Goal: Information Seeking & Learning: Learn about a topic

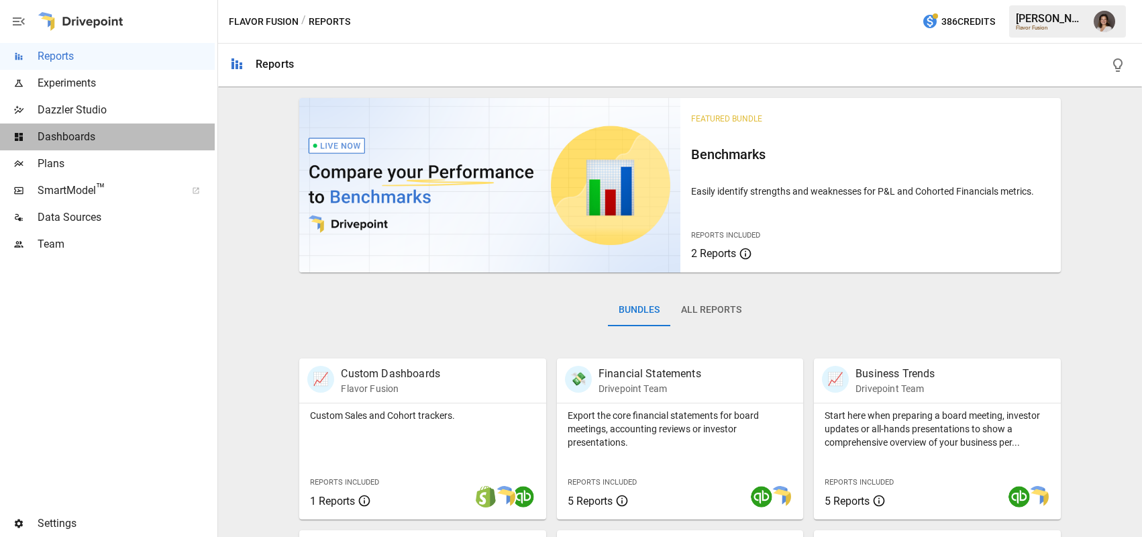
click at [113, 131] on span "Dashboards" at bounding box center [126, 137] width 177 height 16
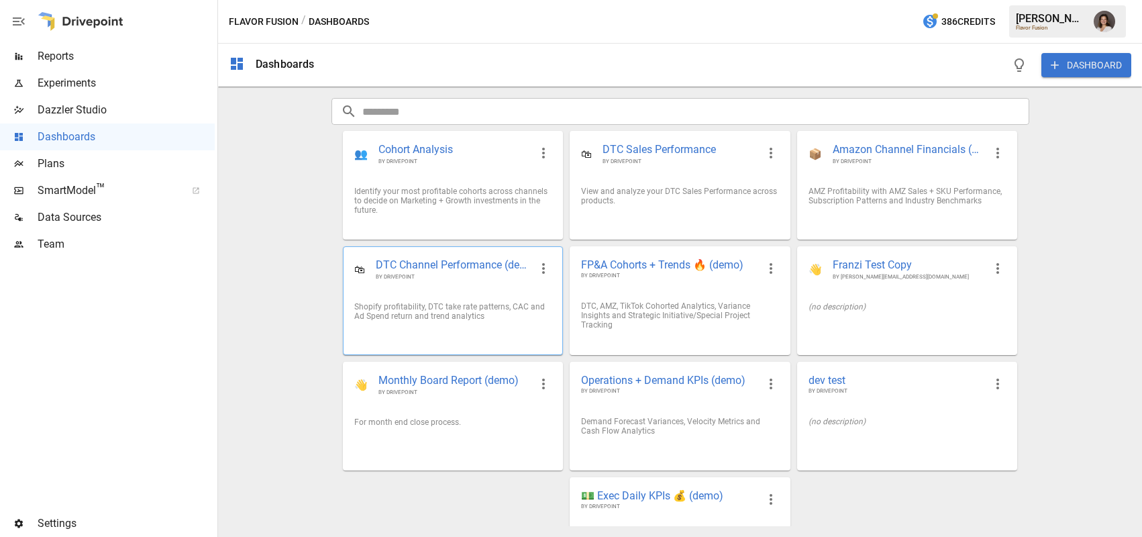
click at [376, 280] on span "BY DRIVEPOINT" at bounding box center [453, 276] width 154 height 7
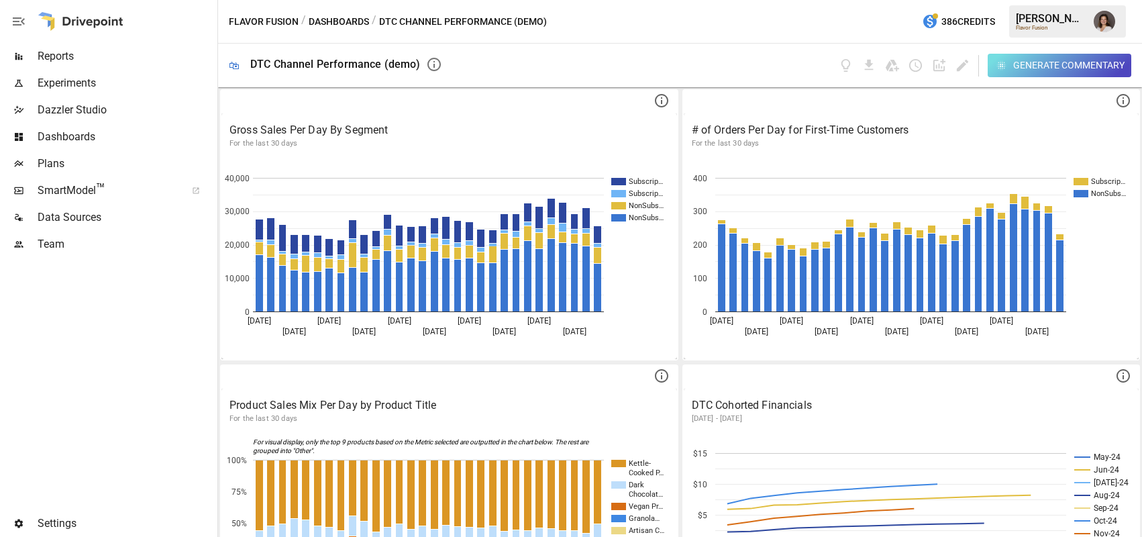
click at [354, 20] on button "Dashboards" at bounding box center [339, 21] width 60 height 17
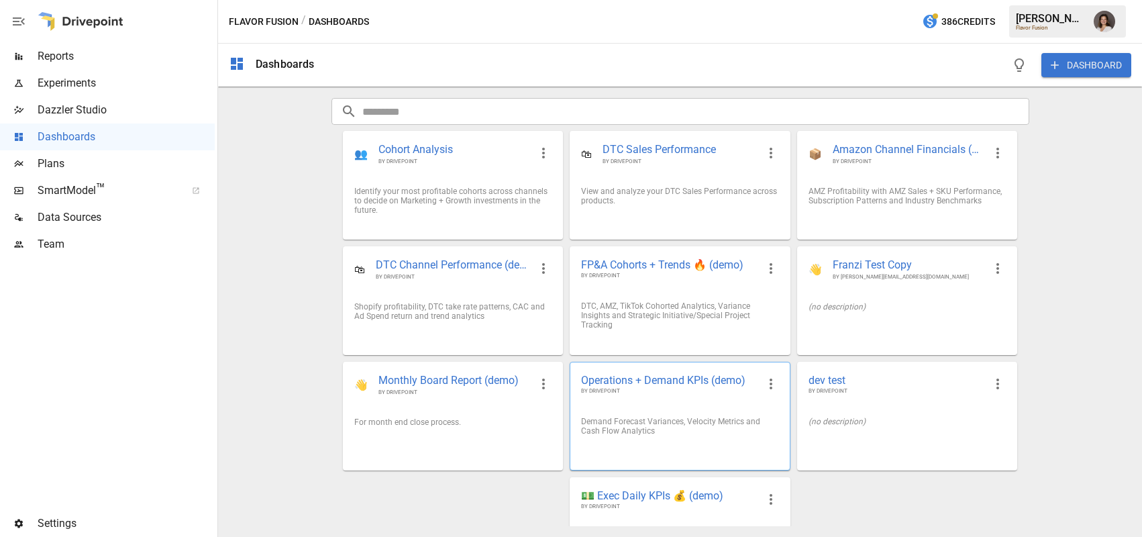
scroll to position [60, 0]
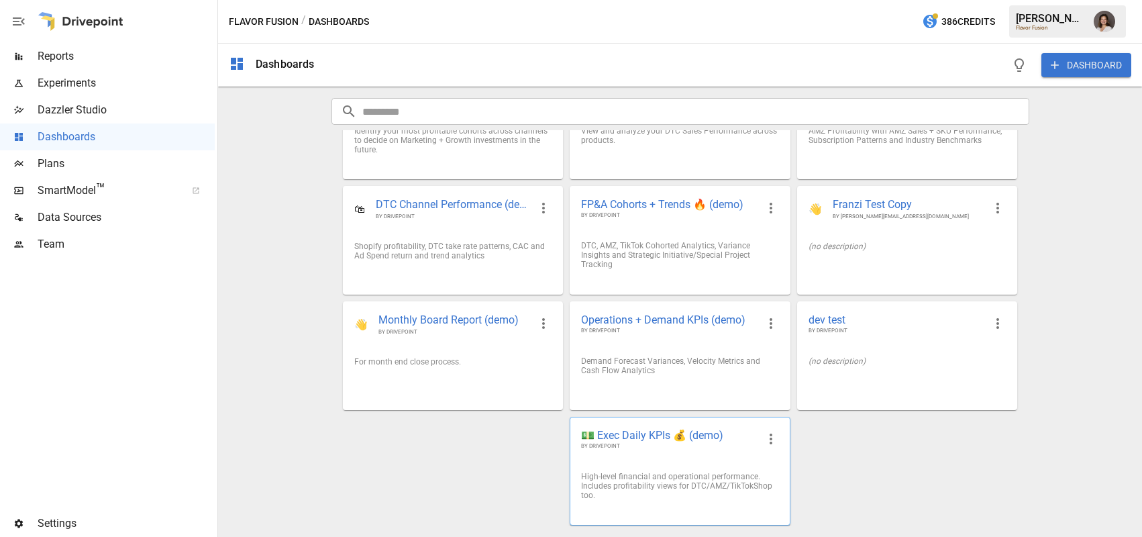
click at [674, 462] on div "High-level financial and operational performance. Includes profitability views …" at bounding box center [679, 486] width 219 height 50
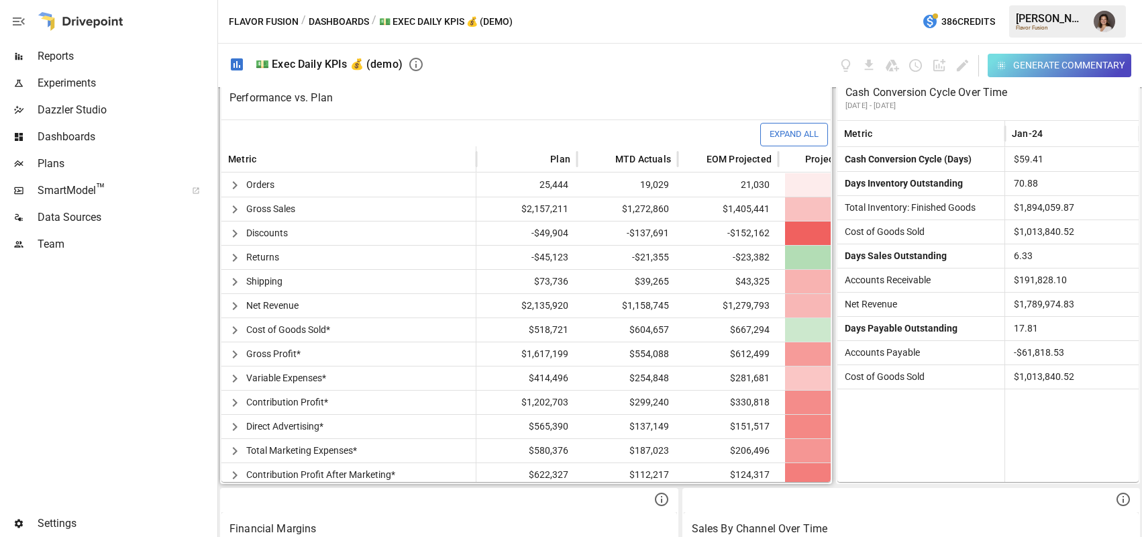
scroll to position [366, 0]
click at [238, 187] on icon "button" at bounding box center [235, 185] width 16 height 16
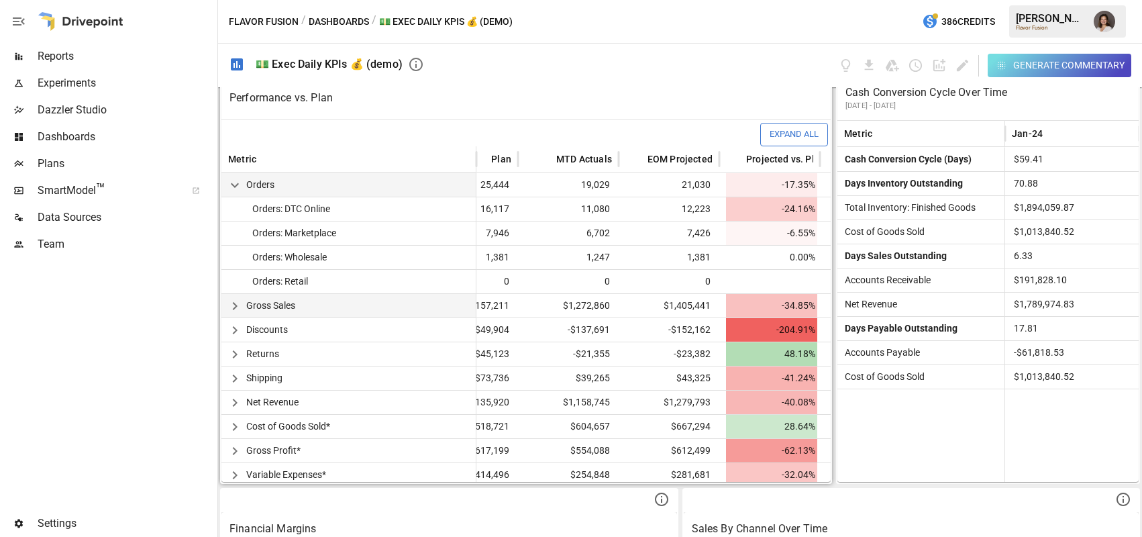
scroll to position [0, 66]
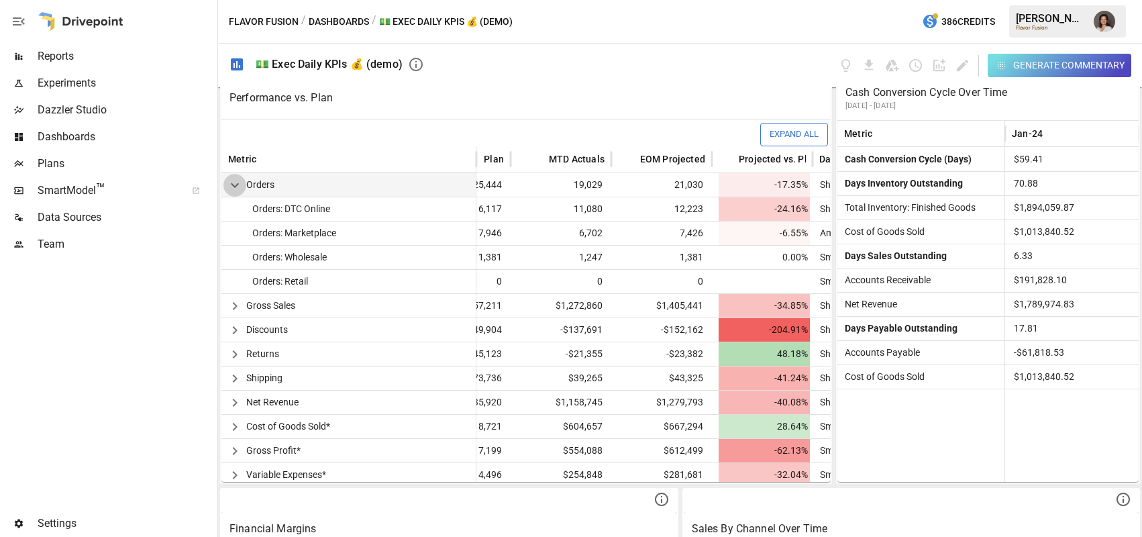
click at [238, 185] on icon "button" at bounding box center [235, 185] width 16 height 16
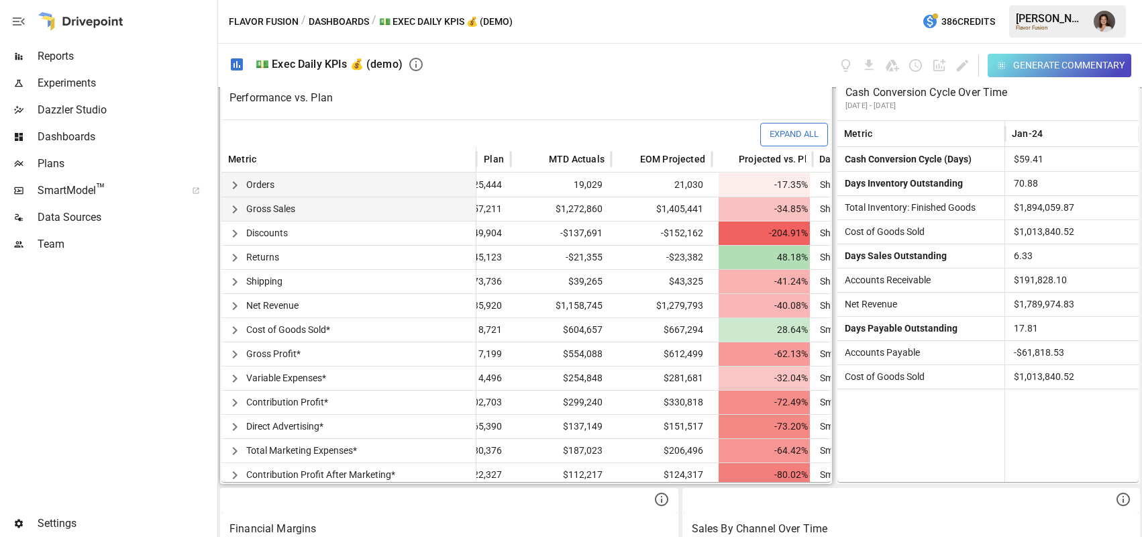
click at [239, 205] on icon "button" at bounding box center [235, 209] width 16 height 16
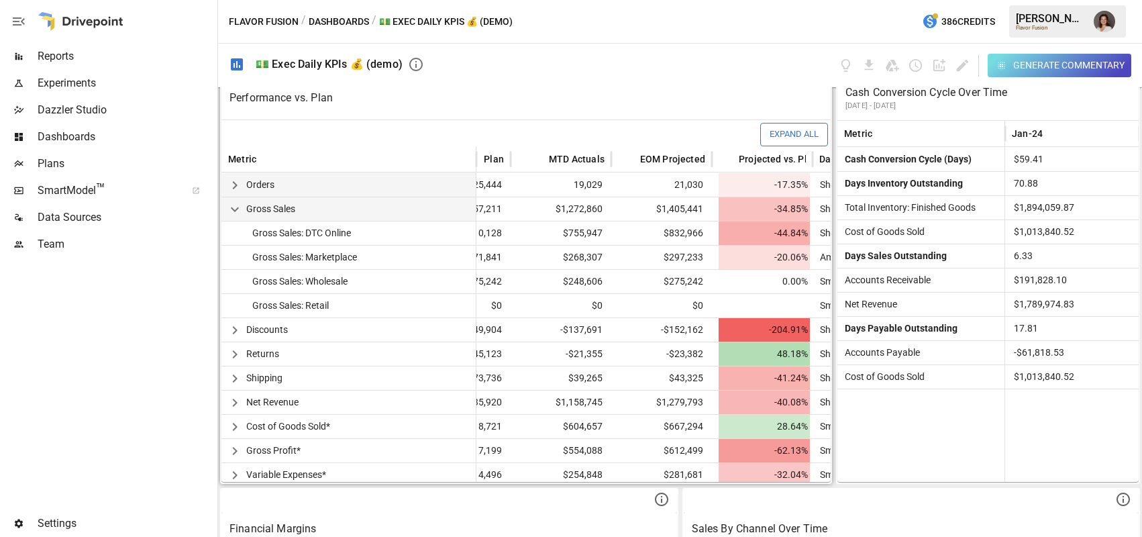
click at [239, 205] on icon "button" at bounding box center [235, 209] width 16 height 16
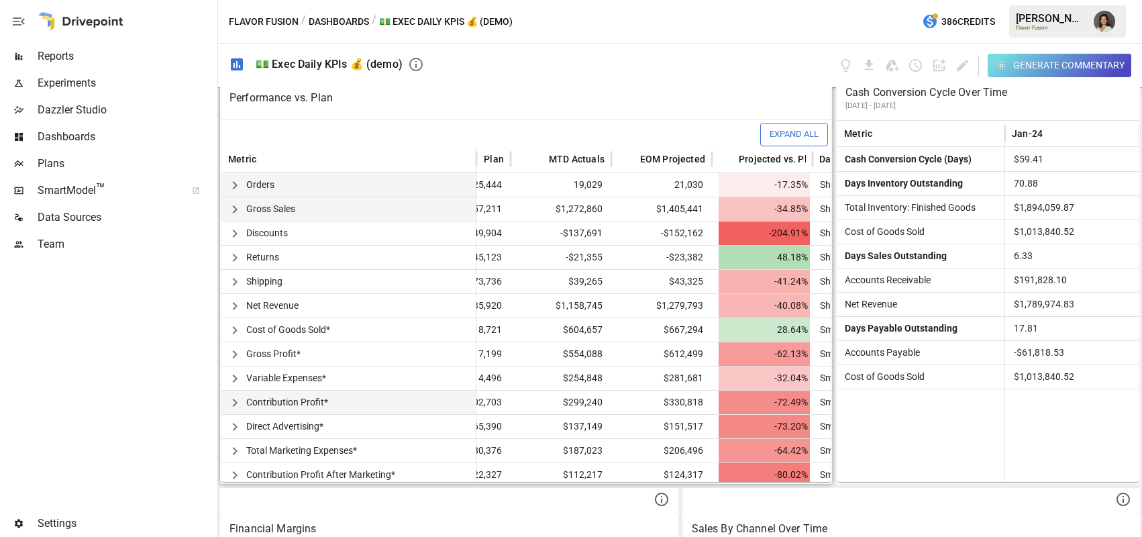
click at [232, 398] on icon "button" at bounding box center [235, 402] width 16 height 16
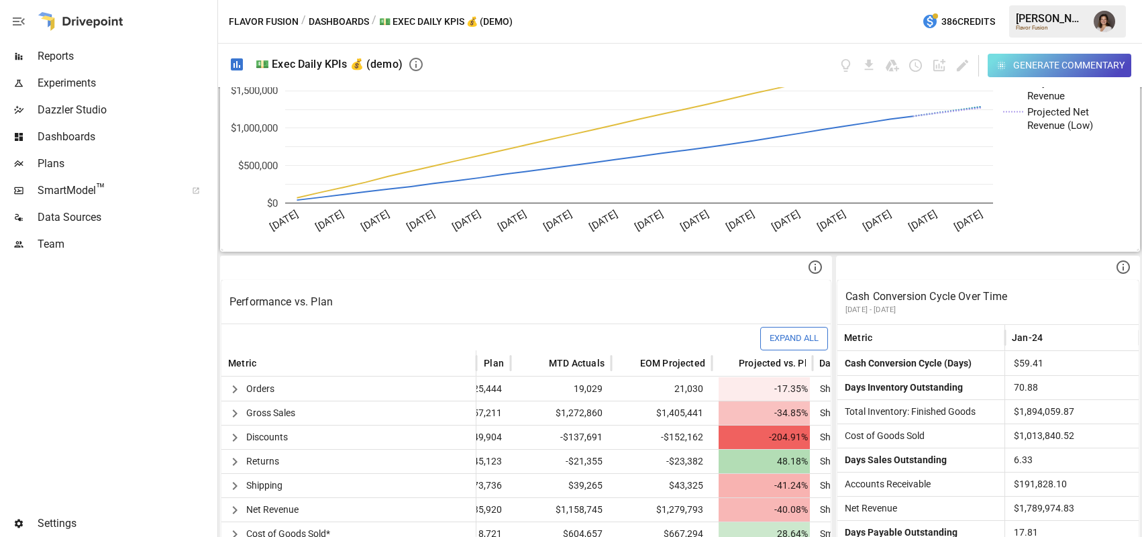
scroll to position [0, 0]
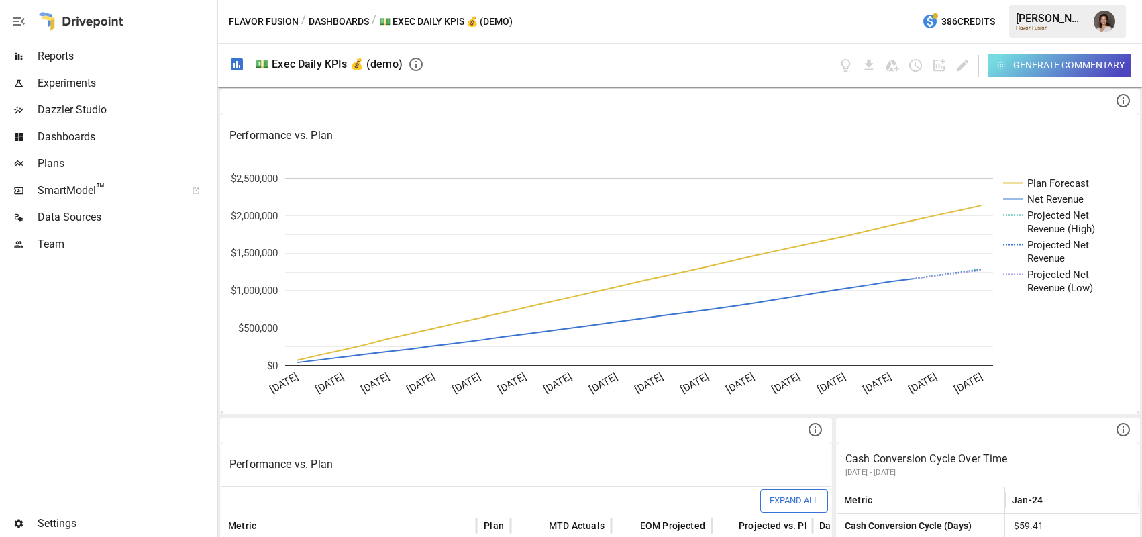
click at [114, 60] on span "Reports" at bounding box center [126, 56] width 177 height 16
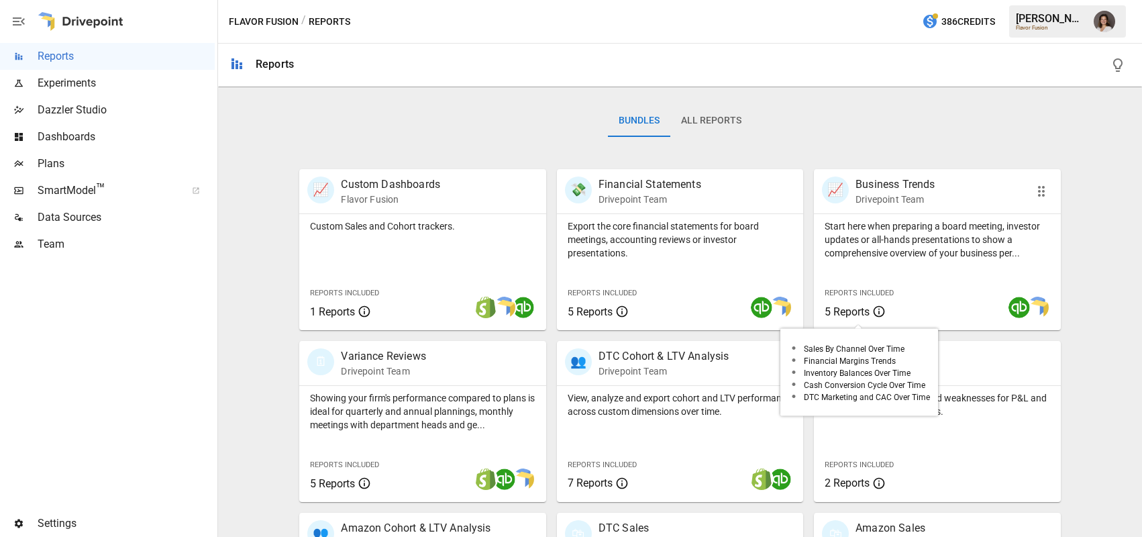
scroll to position [192, 0]
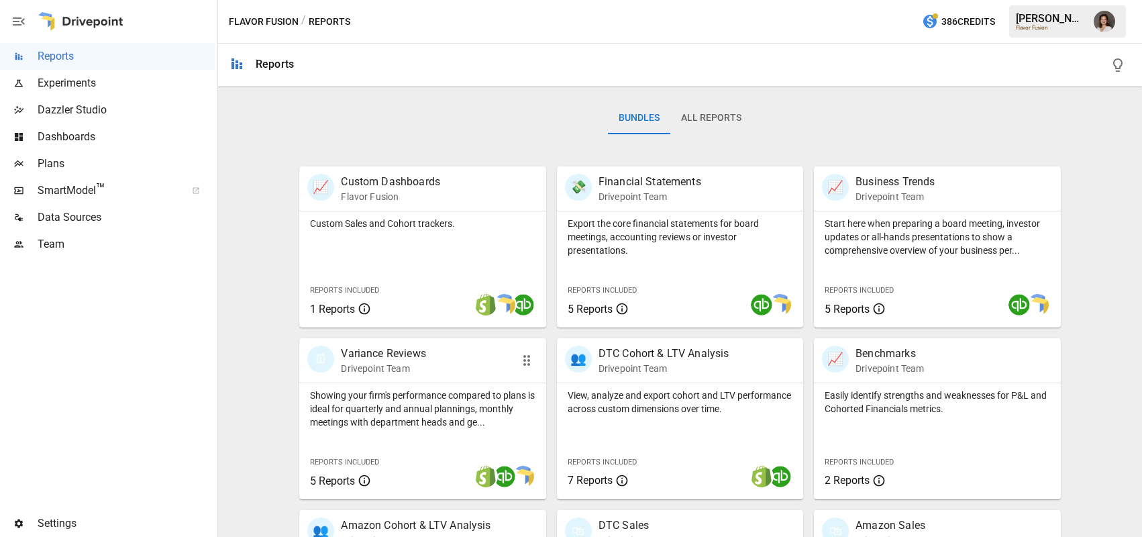
click at [445, 408] on p "Showing your firm's performance compared to plans is ideal for quarterly and an…" at bounding box center [422, 408] width 225 height 40
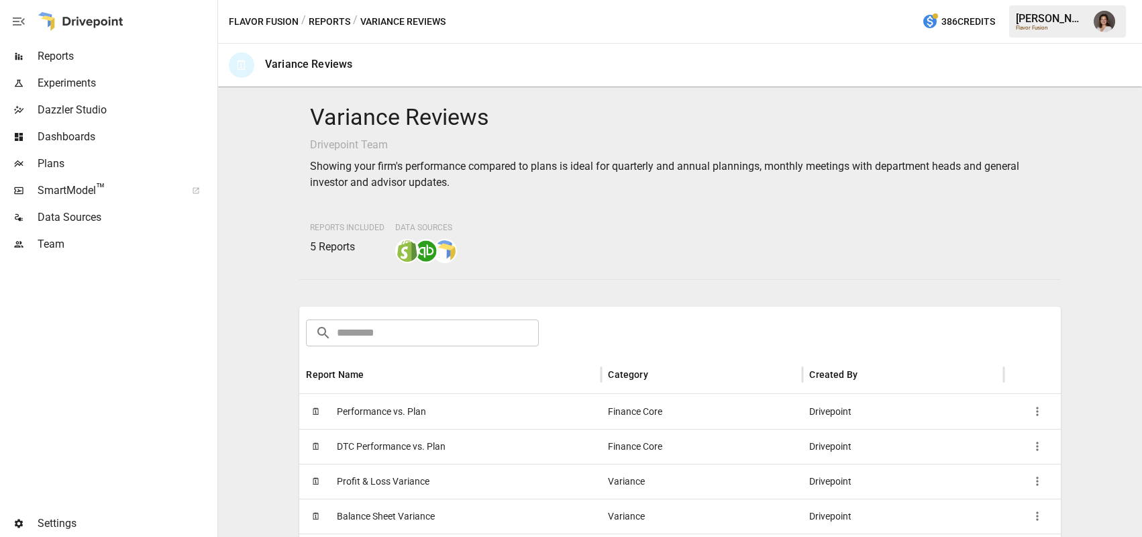
click at [437, 401] on div "🗓 Performance vs. Plan" at bounding box center [450, 411] width 302 height 35
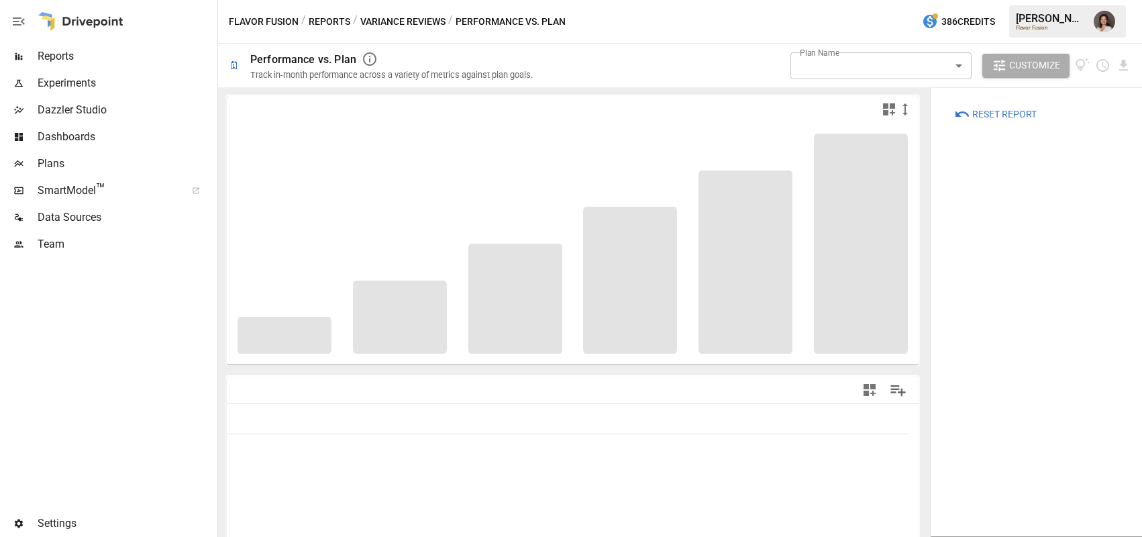
type input "**********"
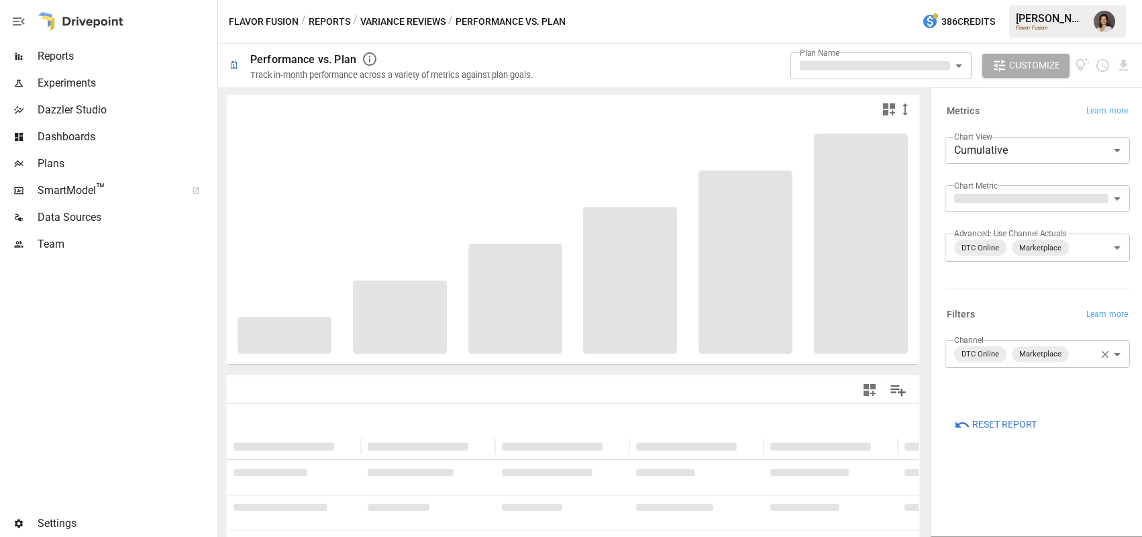
click at [880, 0] on body "**********" at bounding box center [571, 0] width 1142 height 0
click at [720, 66] on div at bounding box center [571, 268] width 1142 height 537
click at [883, 111] on icon "button" at bounding box center [889, 109] width 12 height 12
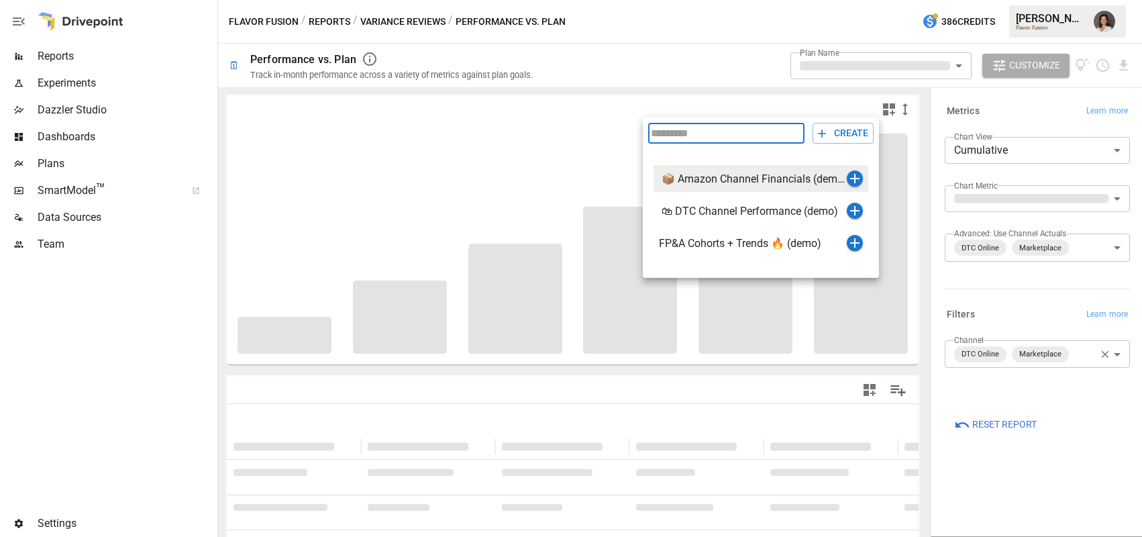
scroll to position [47, 0]
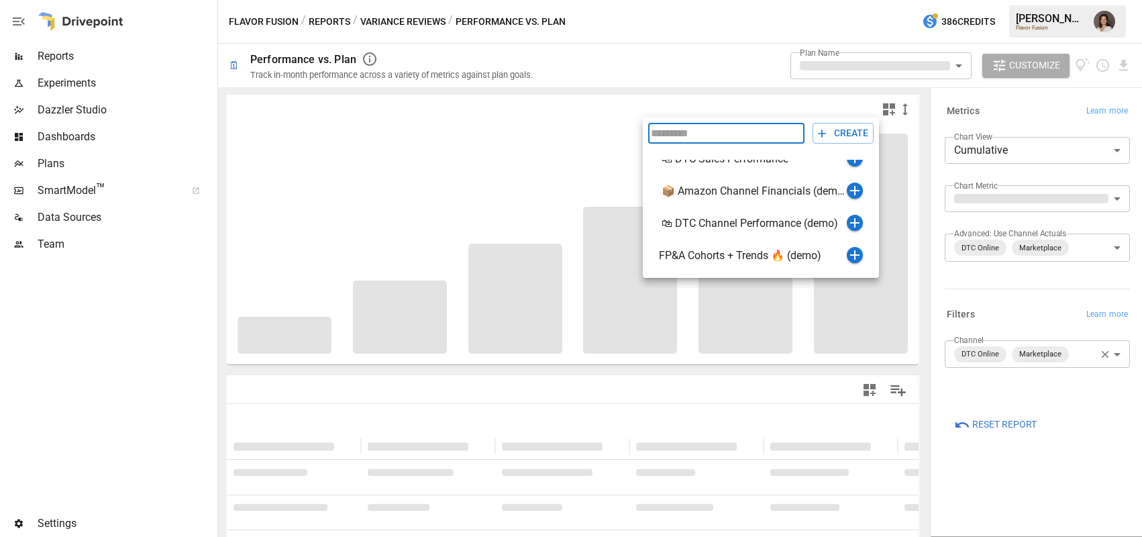
click at [671, 72] on div at bounding box center [571, 268] width 1142 height 537
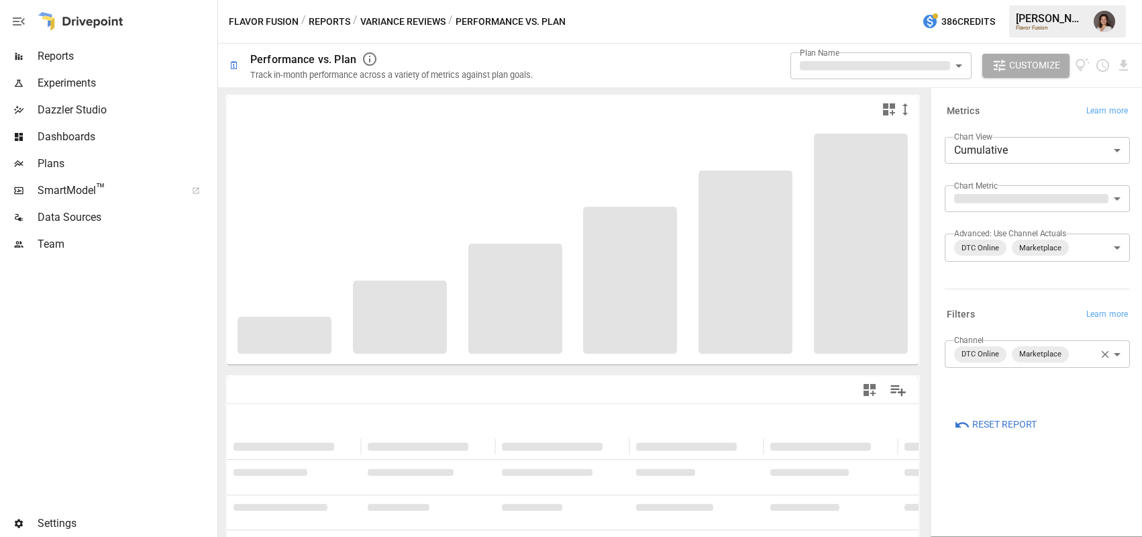
scroll to position [0, 0]
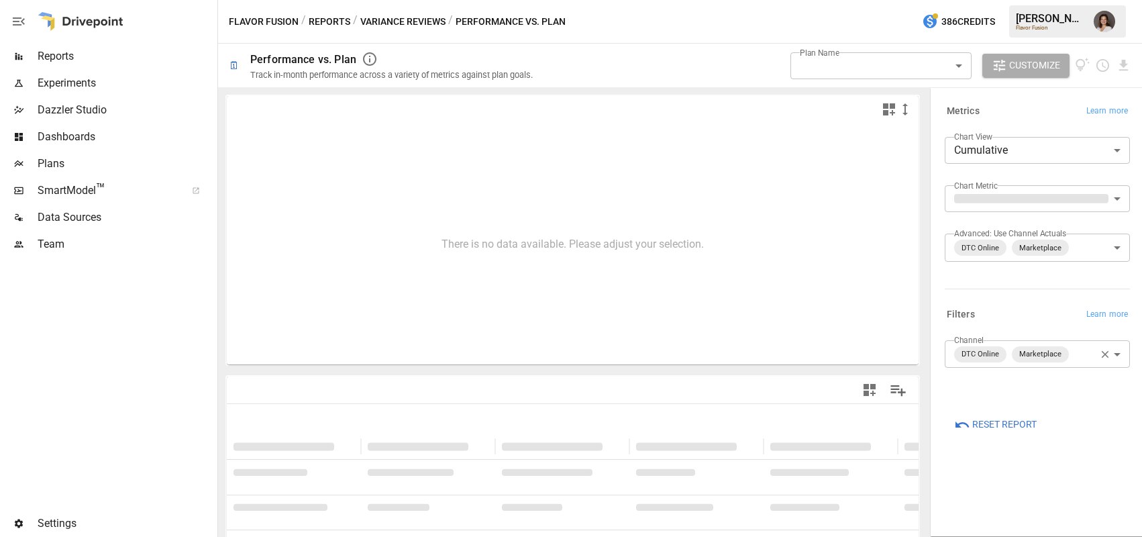
click at [402, 23] on button "Variance Reviews" at bounding box center [402, 21] width 85 height 17
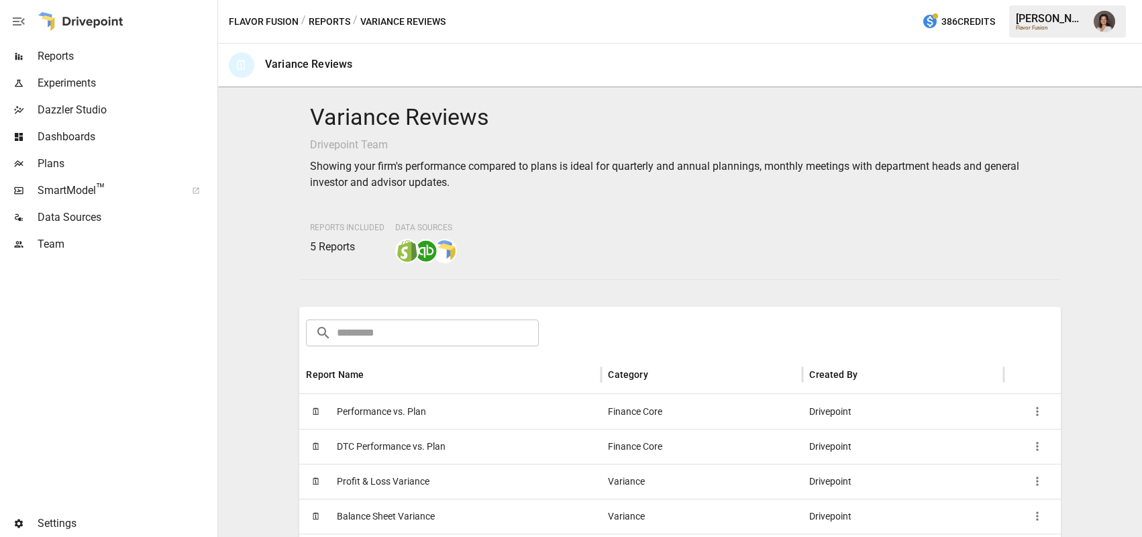
click at [327, 24] on button "Reports" at bounding box center [330, 21] width 42 height 17
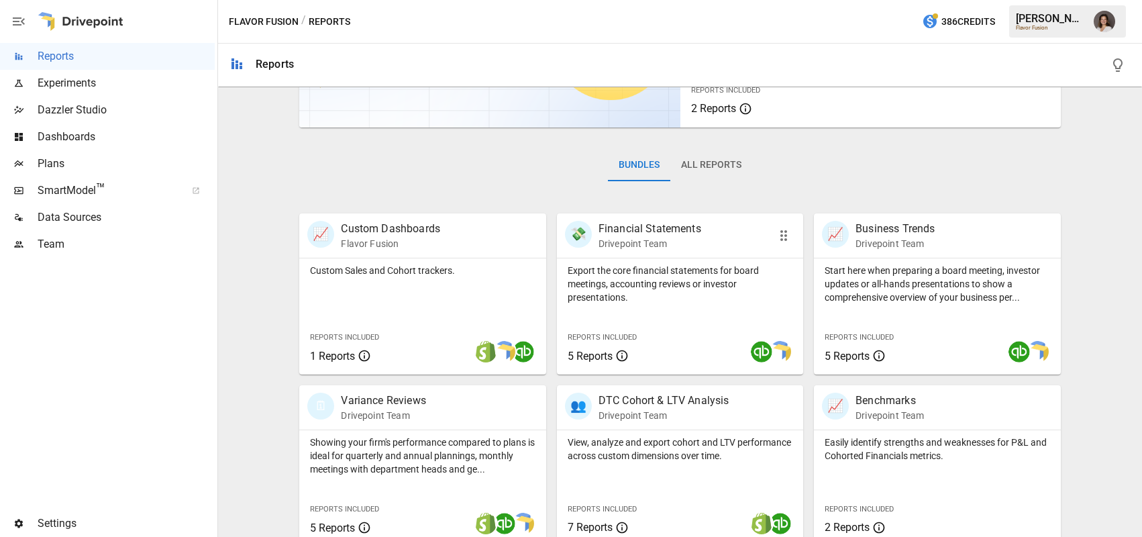
scroll to position [222, 0]
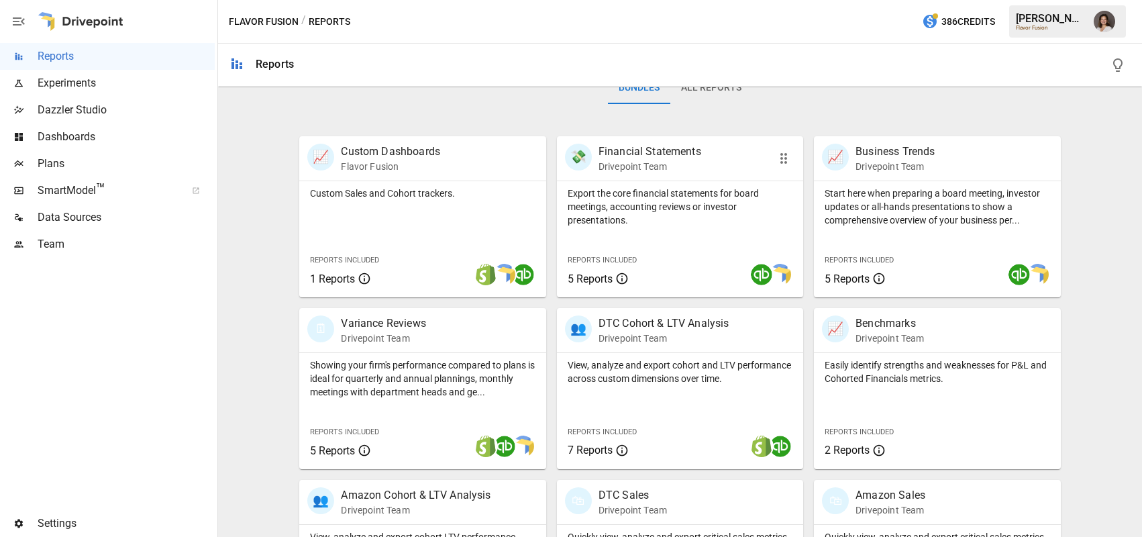
click at [629, 242] on div "Reports Included 5 Reports" at bounding box center [608, 269] width 103 height 58
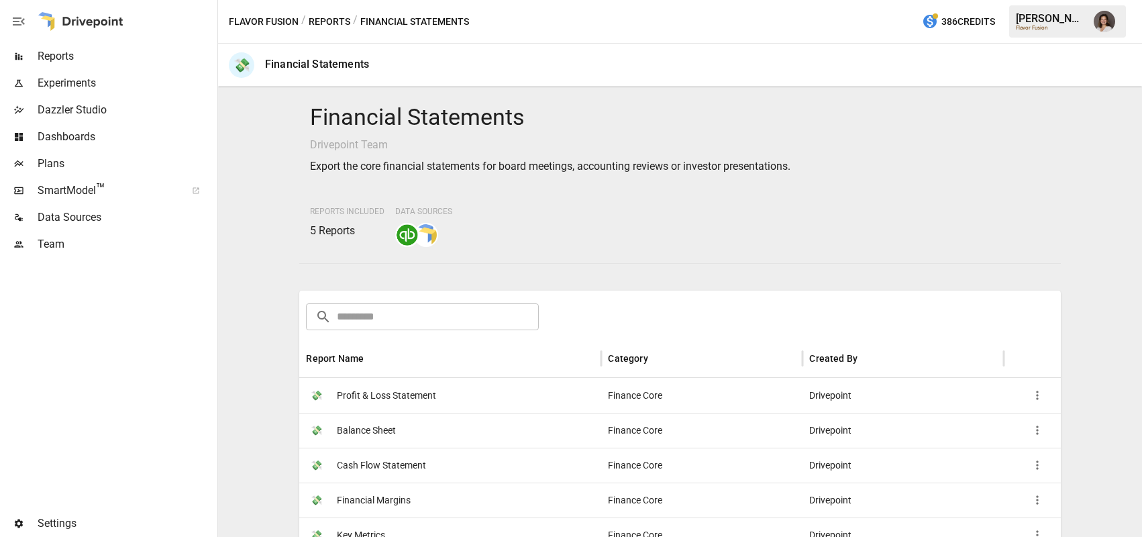
click at [366, 406] on span "Profit & Loss Statement" at bounding box center [386, 395] width 99 height 34
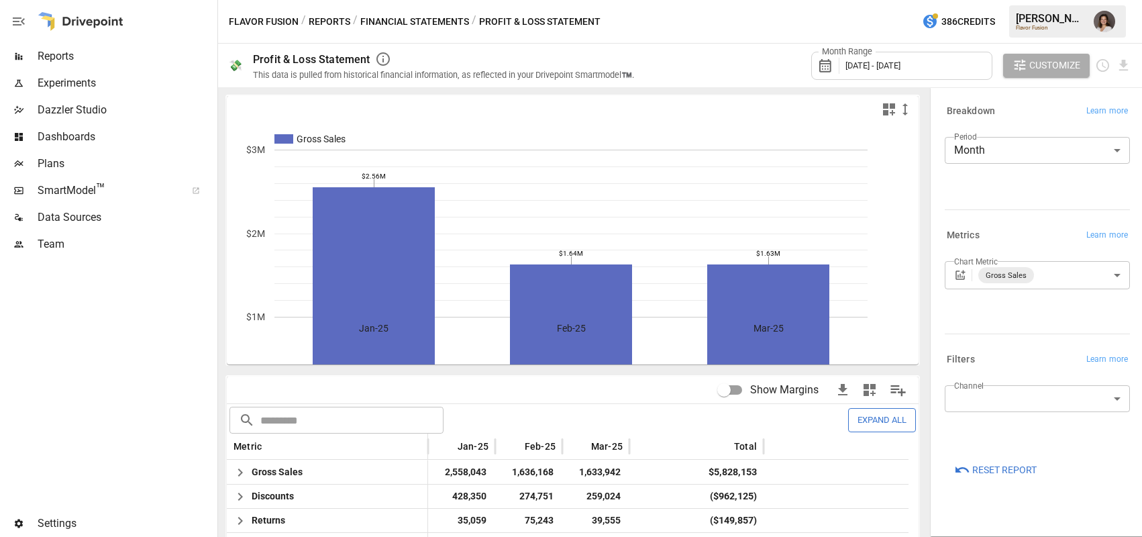
click at [402, 22] on button "Financial Statements" at bounding box center [414, 21] width 109 height 17
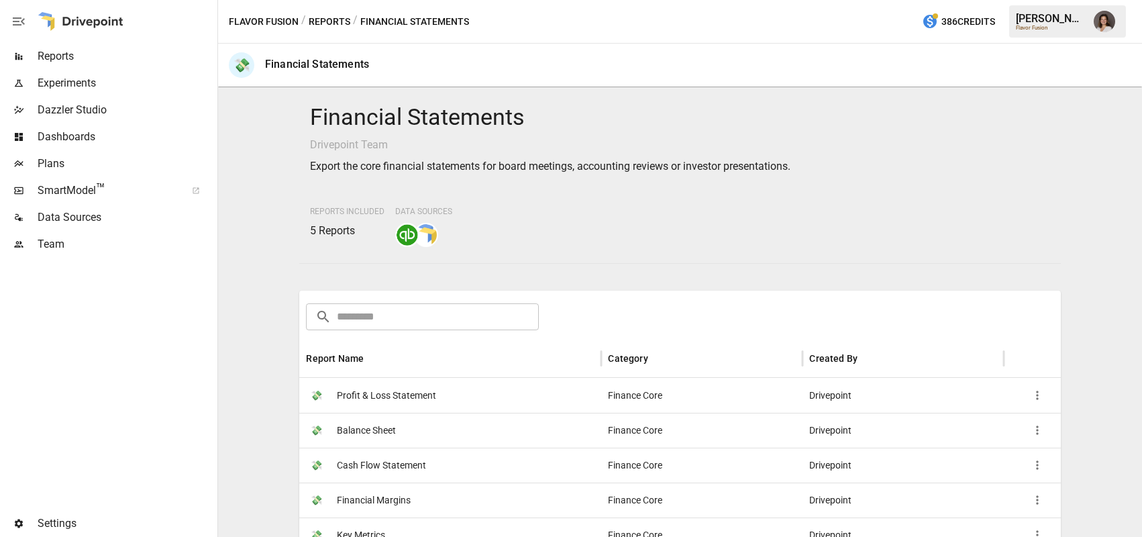
click at [319, 19] on button "Reports" at bounding box center [330, 21] width 42 height 17
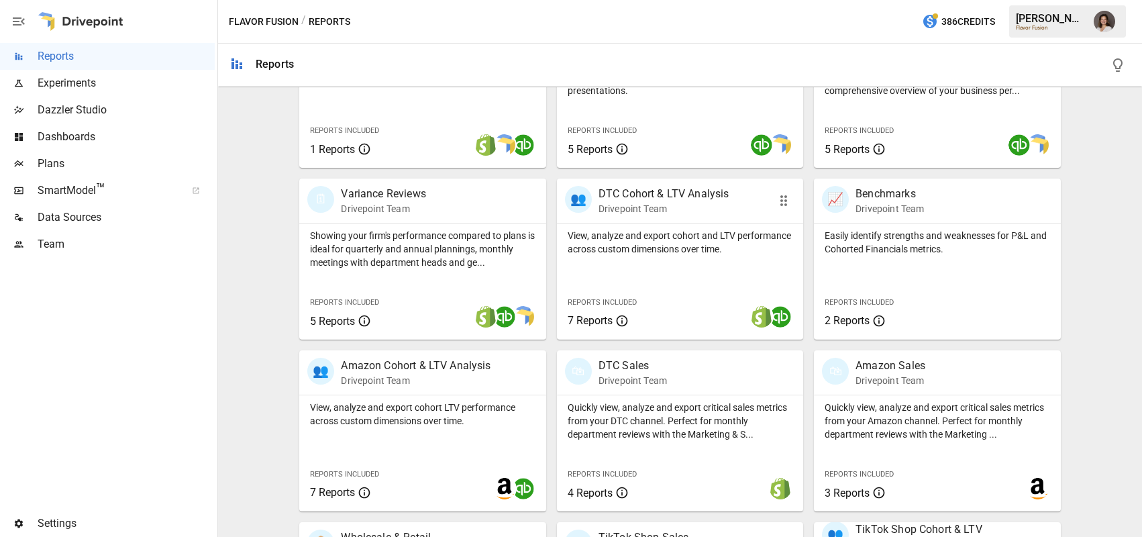
scroll to position [473, 0]
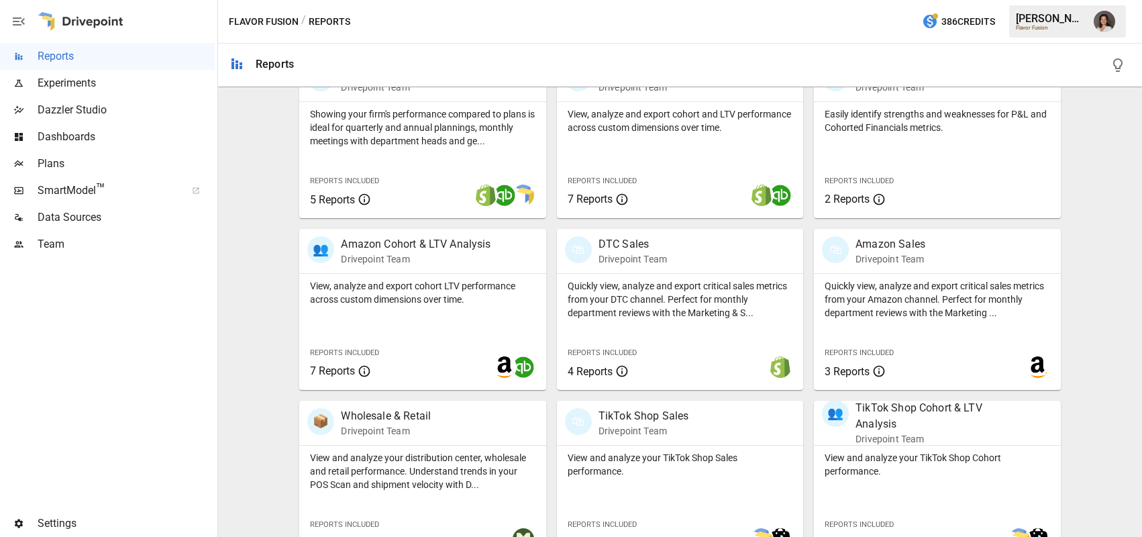
click at [75, 133] on span "Dashboards" at bounding box center [126, 137] width 177 height 16
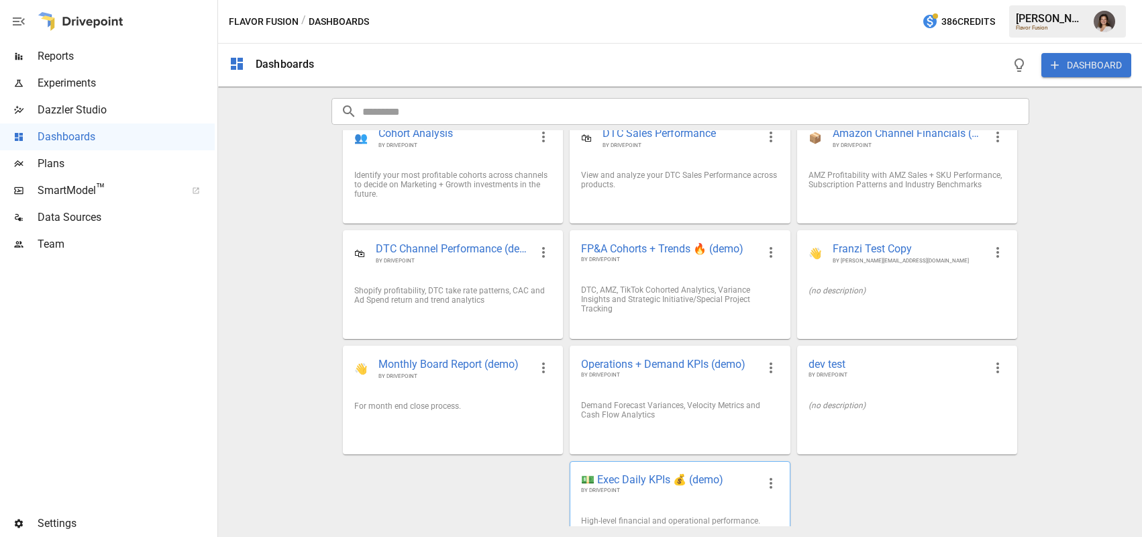
scroll to position [60, 0]
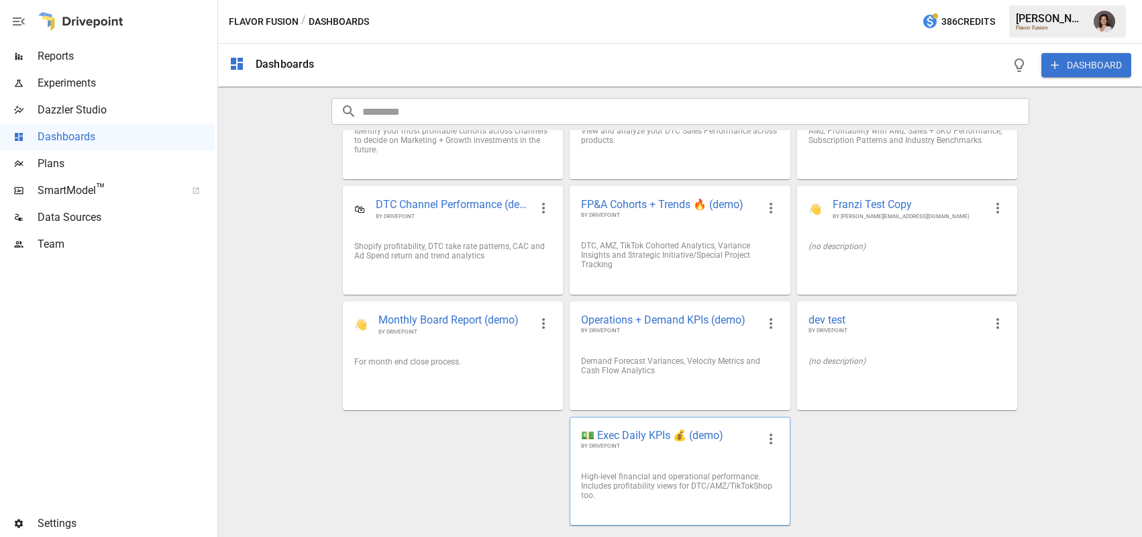
click at [637, 435] on span "💵 Exec Daily KPIs 💰 (demo)" at bounding box center [669, 435] width 176 height 14
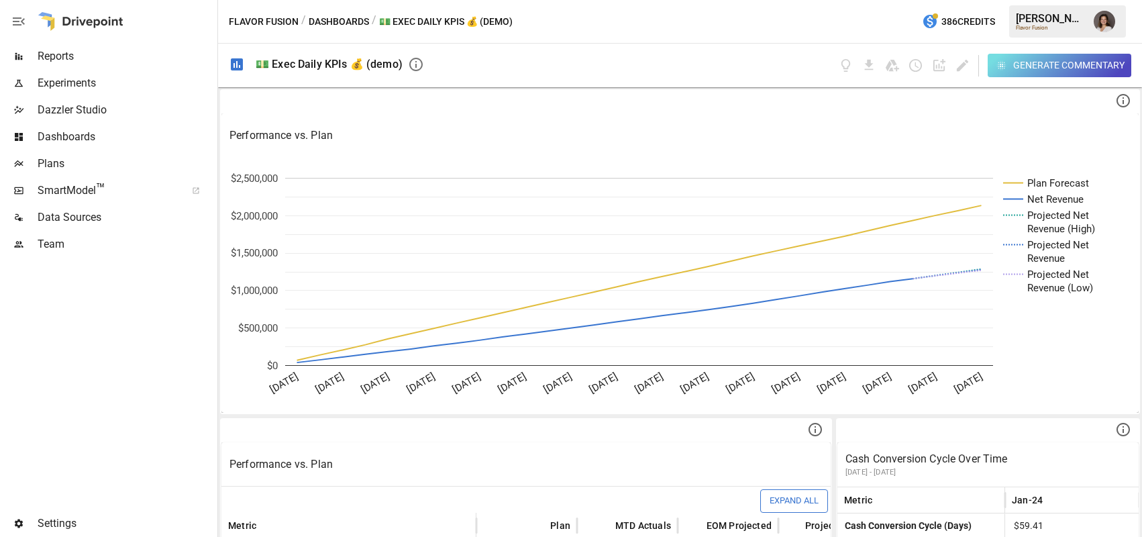
click at [1032, 71] on div "Generate Commentary" at bounding box center [1068, 65] width 111 height 17
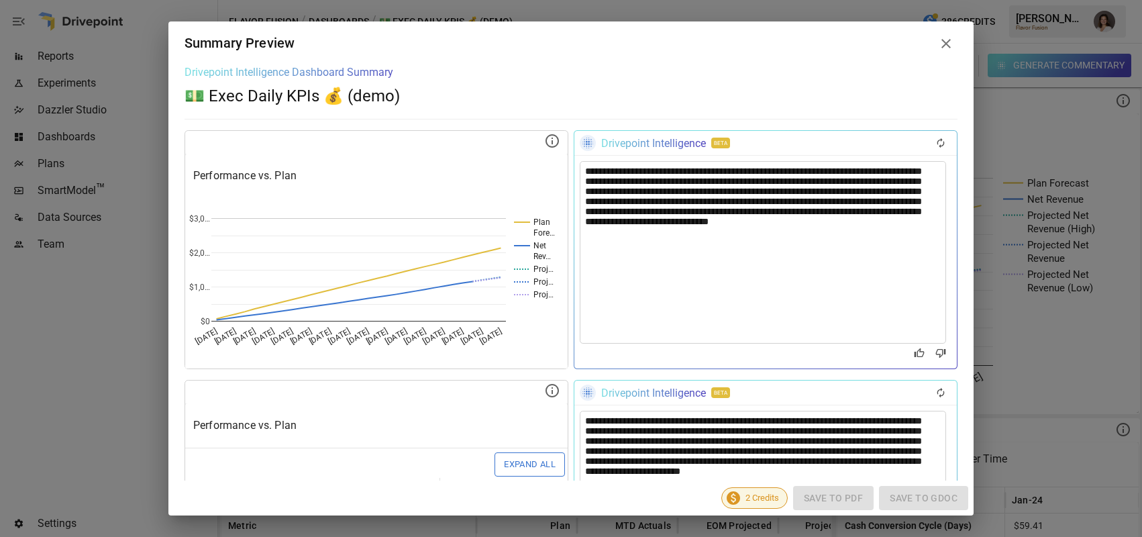
click at [892, 225] on div "**********" at bounding box center [763, 252] width 366 height 182
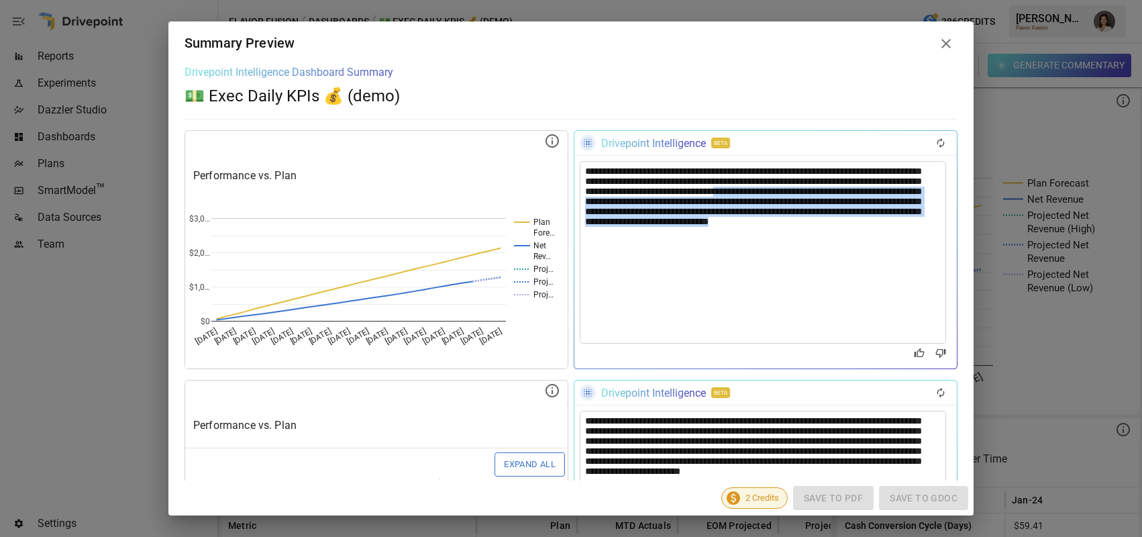
drag, startPoint x: 892, startPoint y: 234, endPoint x: 796, endPoint y: 193, distance: 104.9
click at [796, 193] on div "**********" at bounding box center [763, 252] width 366 height 182
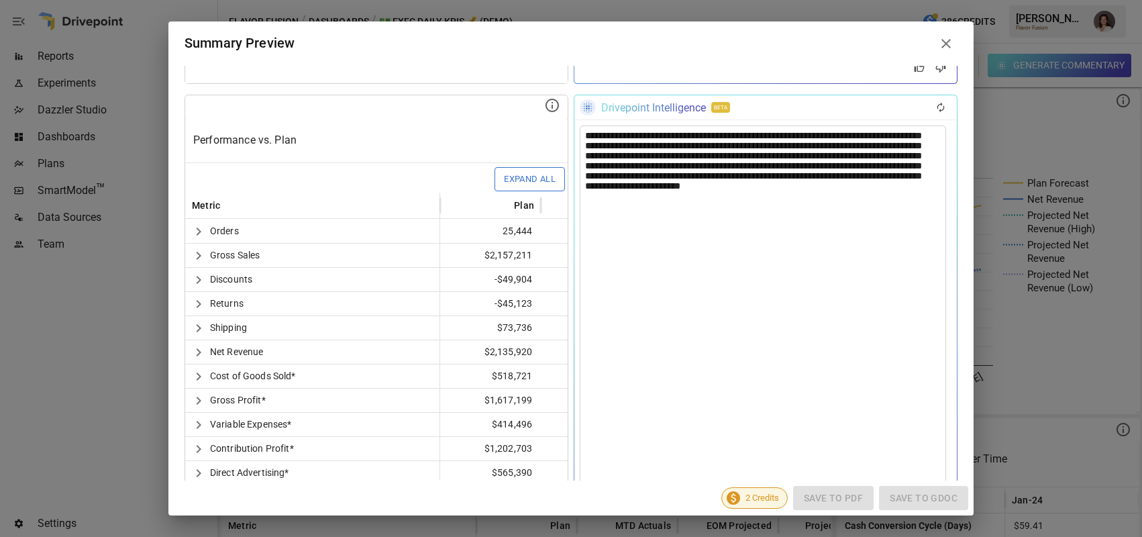
scroll to position [288, 0]
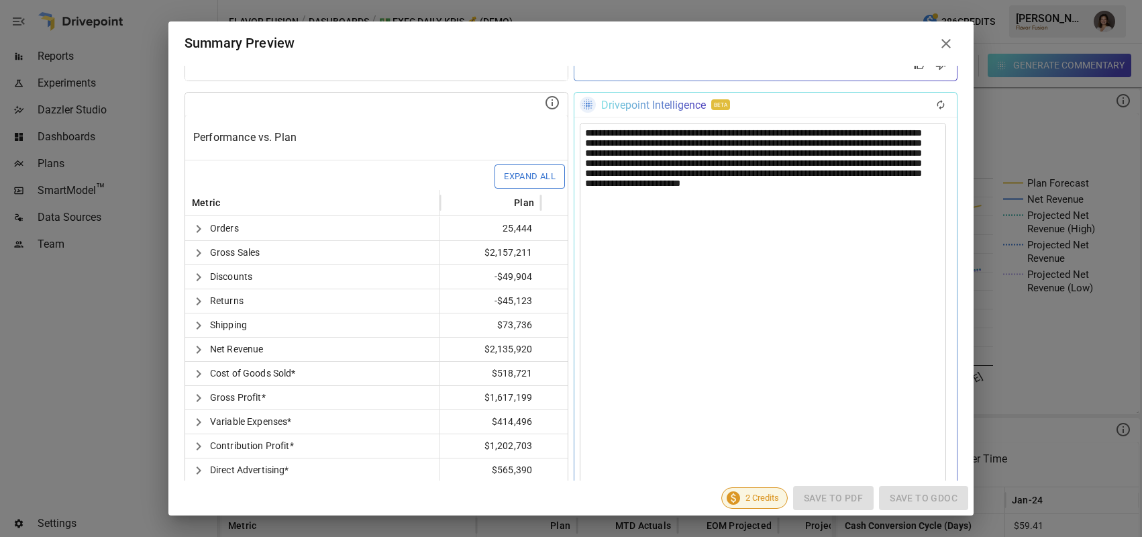
click at [812, 221] on div "**********" at bounding box center [763, 355] width 366 height 465
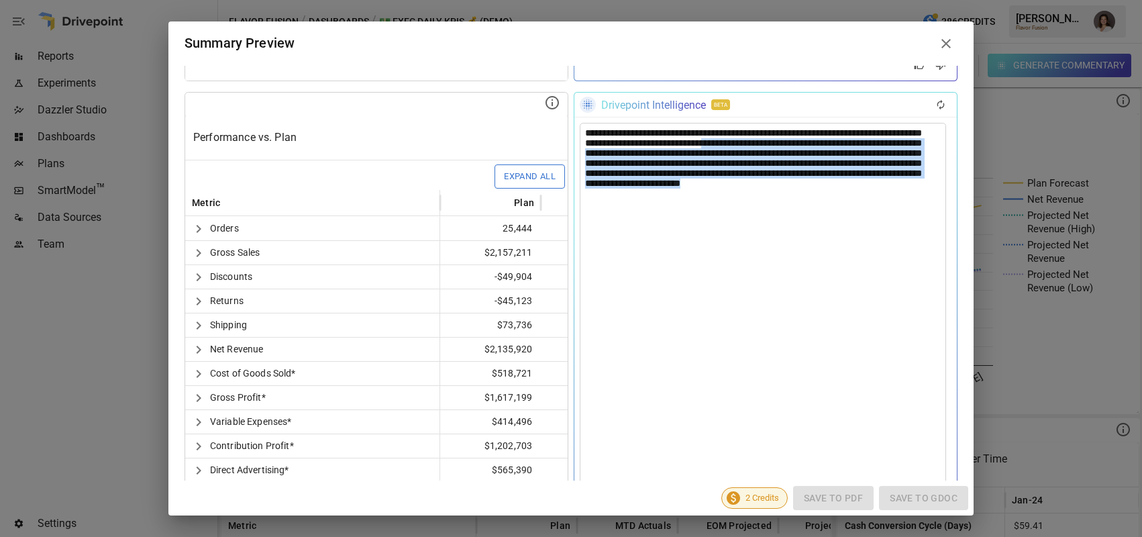
drag, startPoint x: 806, startPoint y: 201, endPoint x: 748, endPoint y: 147, distance: 79.7
click at [748, 147] on div "**********" at bounding box center [763, 355] width 366 height 465
click at [832, 210] on div "**********" at bounding box center [763, 355] width 366 height 465
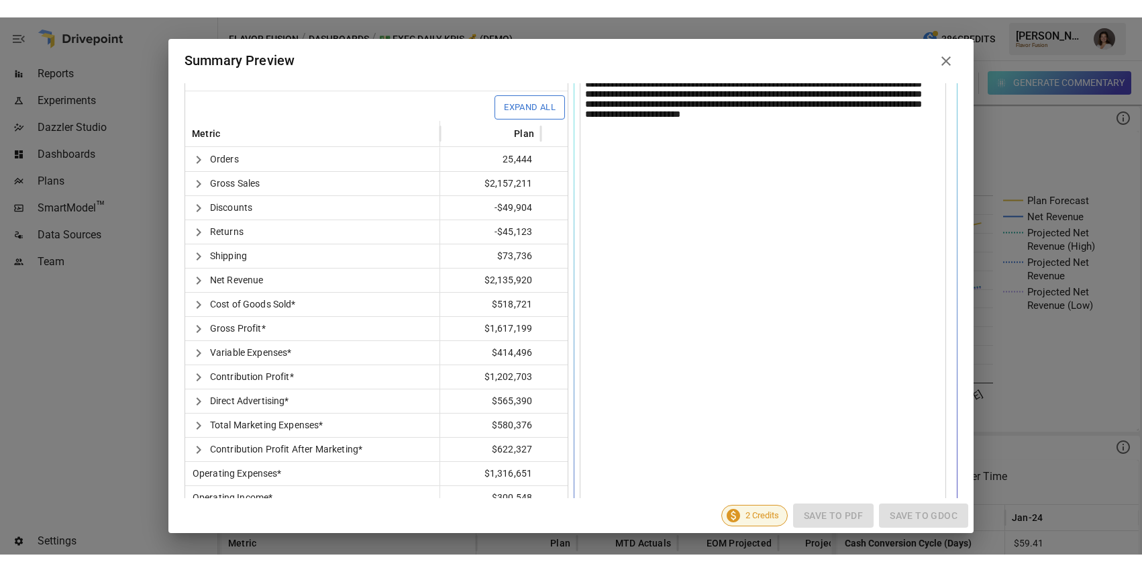
scroll to position [0, 0]
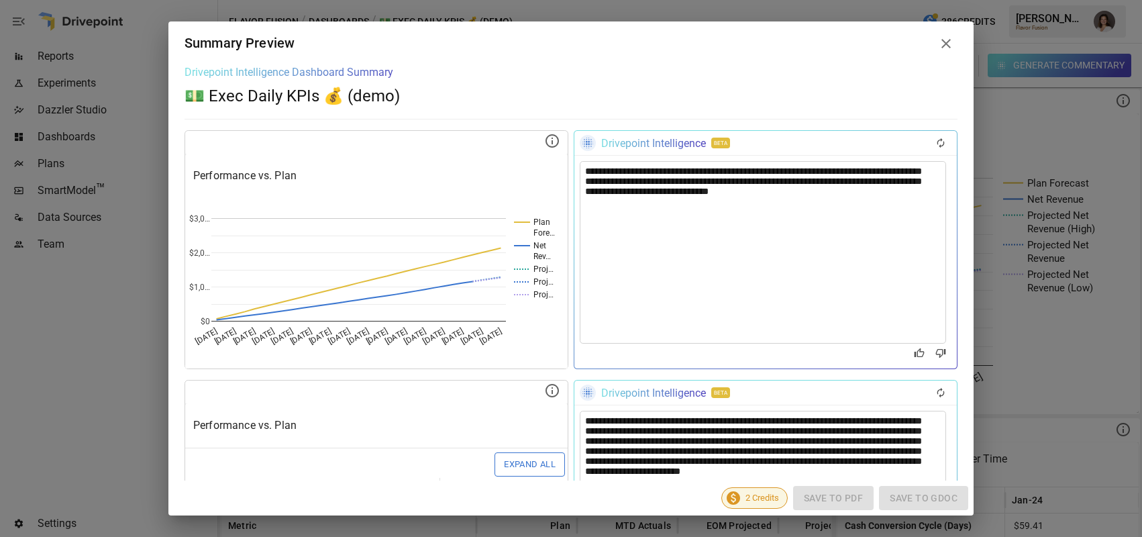
drag, startPoint x: 942, startPoint y: 46, endPoint x: 662, endPoint y: 120, distance: 289.3
click at [942, 46] on icon at bounding box center [946, 44] width 16 height 16
